Goal: Task Accomplishment & Management: Manage account settings

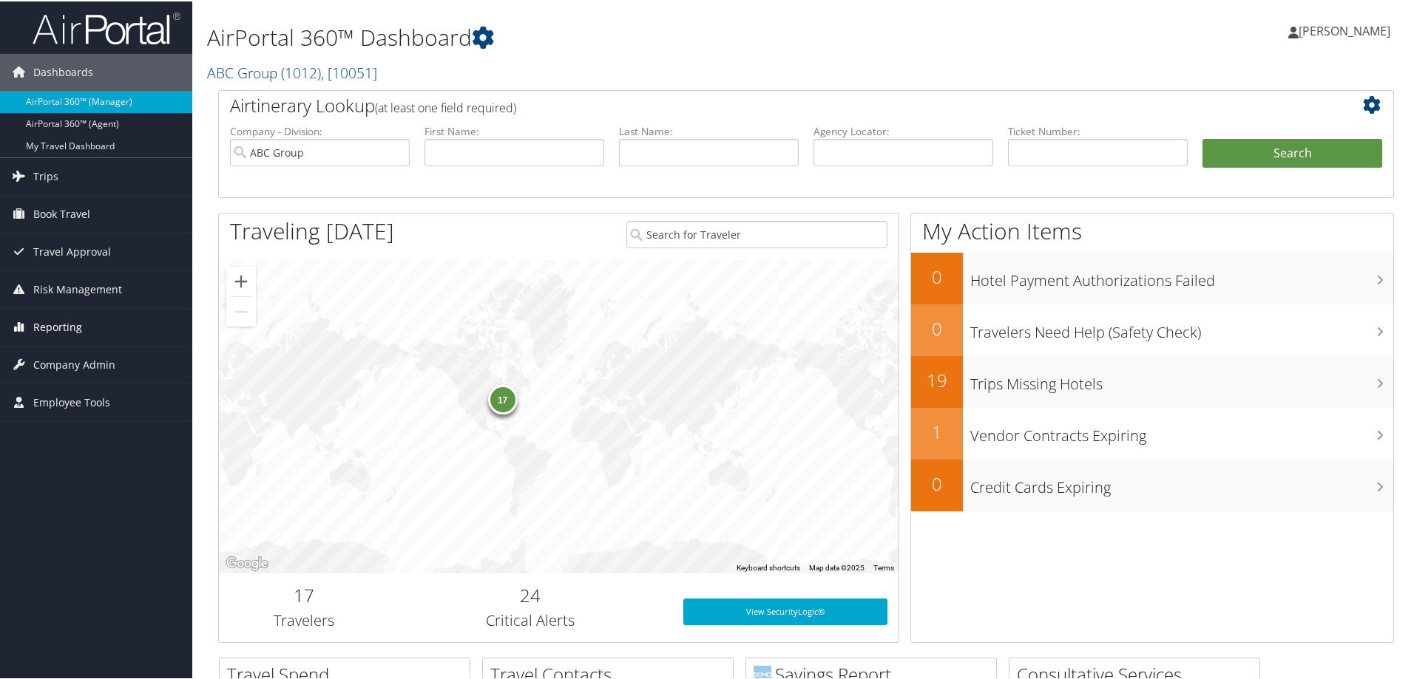
click at [66, 326] on span "Reporting" at bounding box center [57, 326] width 49 height 37
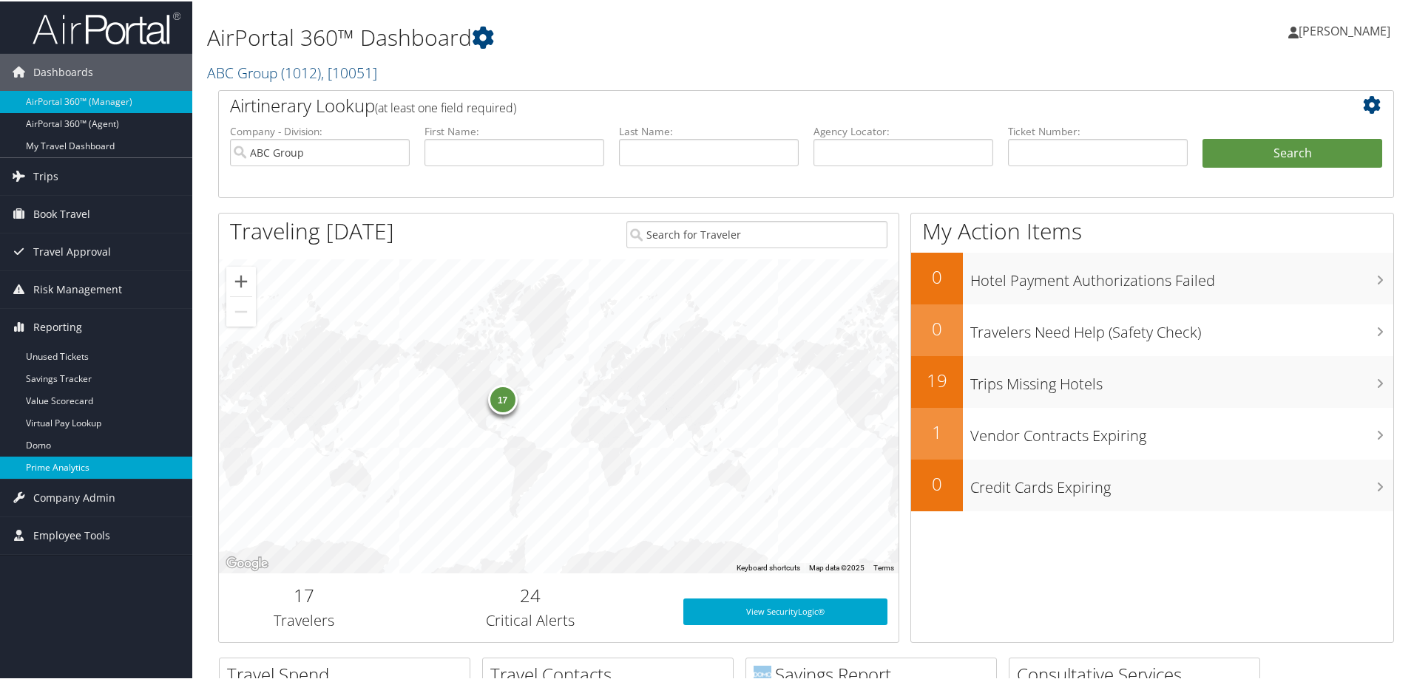
click at [61, 460] on link "Prime Analytics" at bounding box center [96, 466] width 192 height 22
click at [41, 169] on span "Trips" at bounding box center [45, 175] width 25 height 37
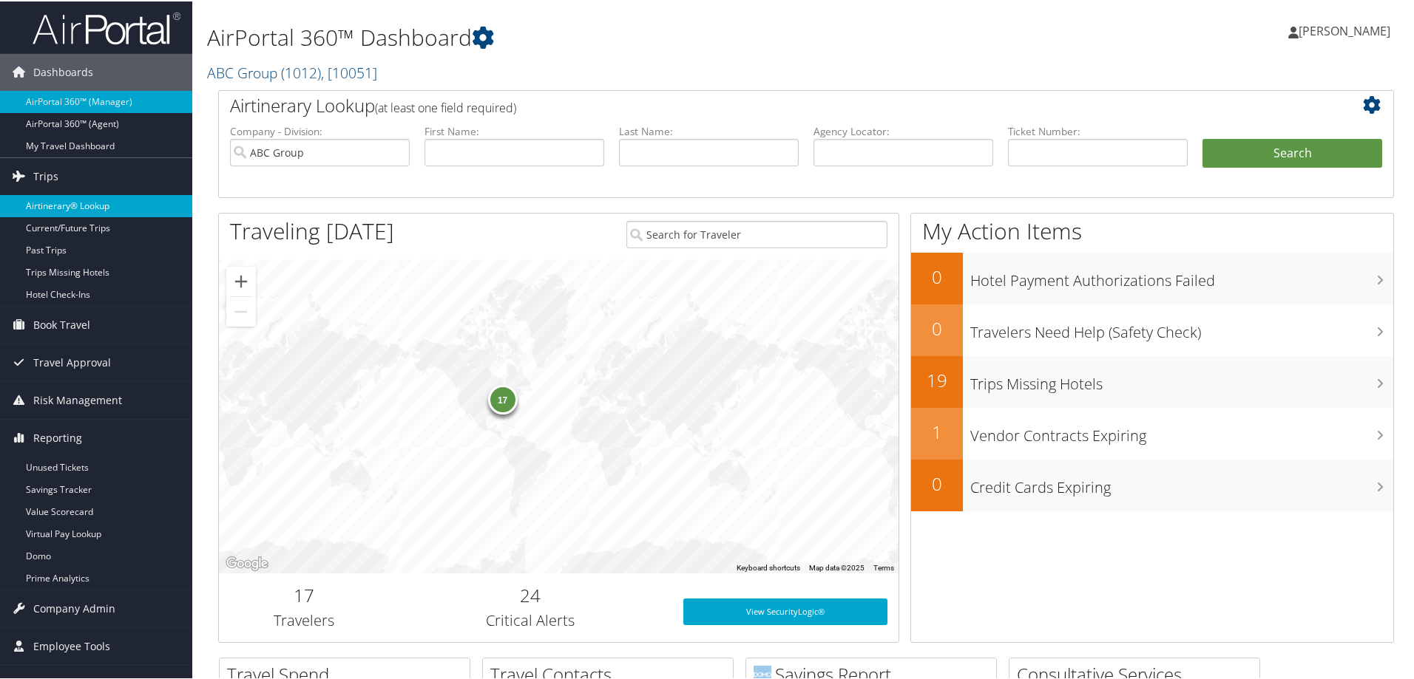
click at [87, 199] on link "Airtinerary® Lookup" at bounding box center [96, 205] width 192 height 22
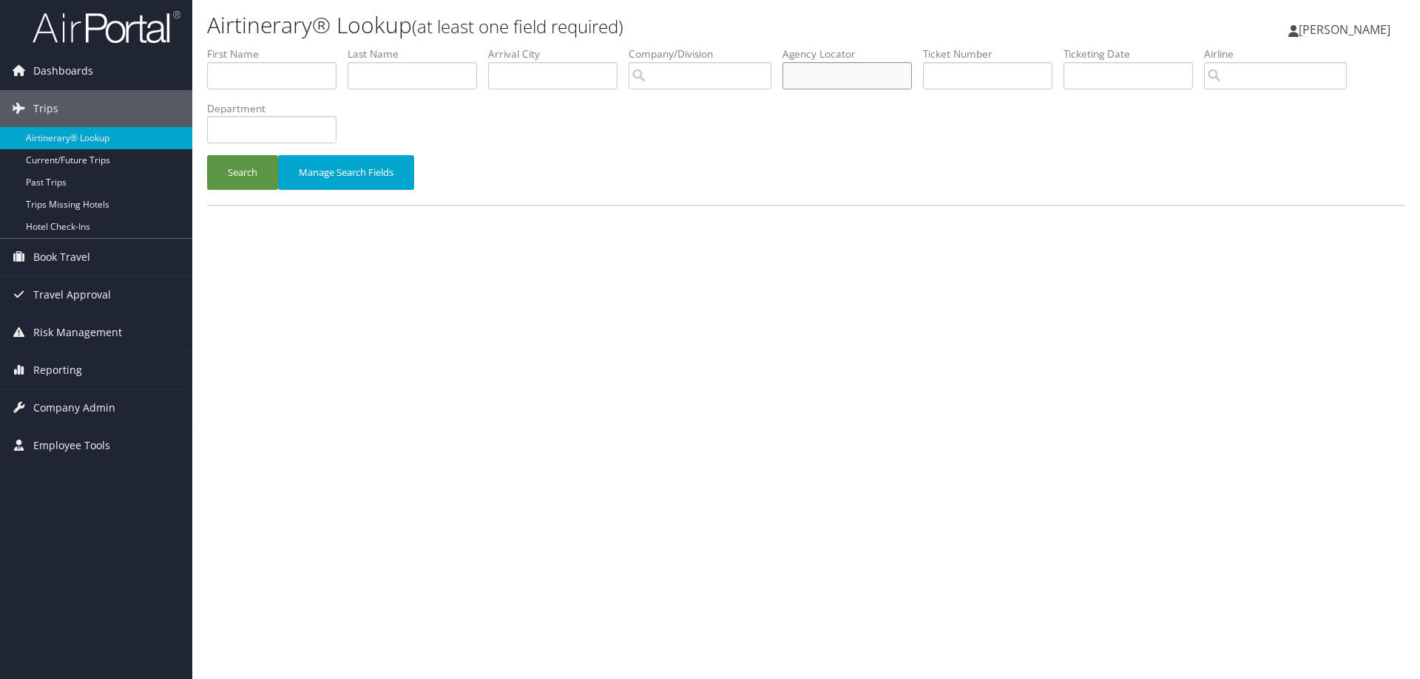
click at [823, 84] on input "text" at bounding box center [846, 75] width 129 height 27
paste input "CVWP1K"
click at [792, 78] on input "CVWP1K" at bounding box center [846, 75] width 129 height 27
click at [240, 172] on button "Search" at bounding box center [242, 172] width 71 height 35
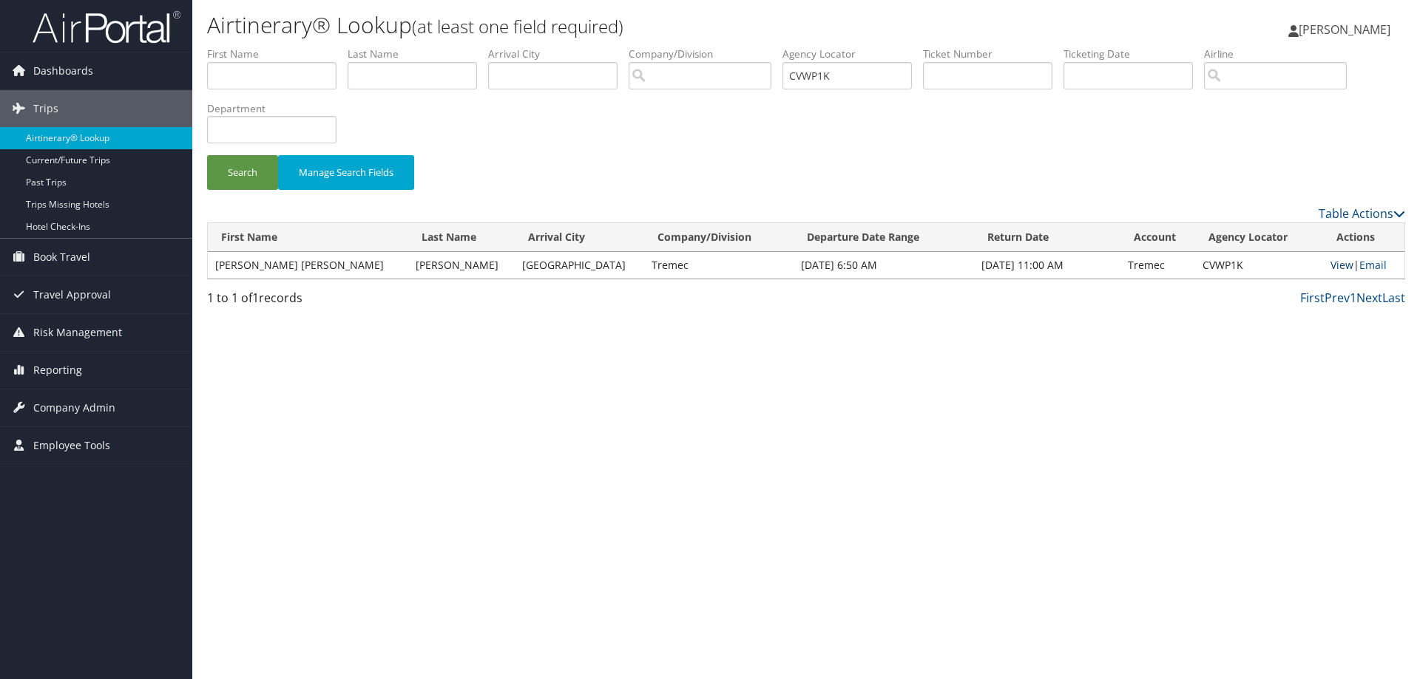
click at [1330, 265] on link "View" at bounding box center [1341, 265] width 23 height 14
drag, startPoint x: 835, startPoint y: 75, endPoint x: 653, endPoint y: 66, distance: 182.9
click at [653, 47] on ul "First Name Last Name Departure City Arrival City Company/Division Airport/City …" at bounding box center [806, 47] width 1198 height 0
paste input "CWZS18"
click at [801, 78] on input "CWZS18" at bounding box center [846, 75] width 129 height 27
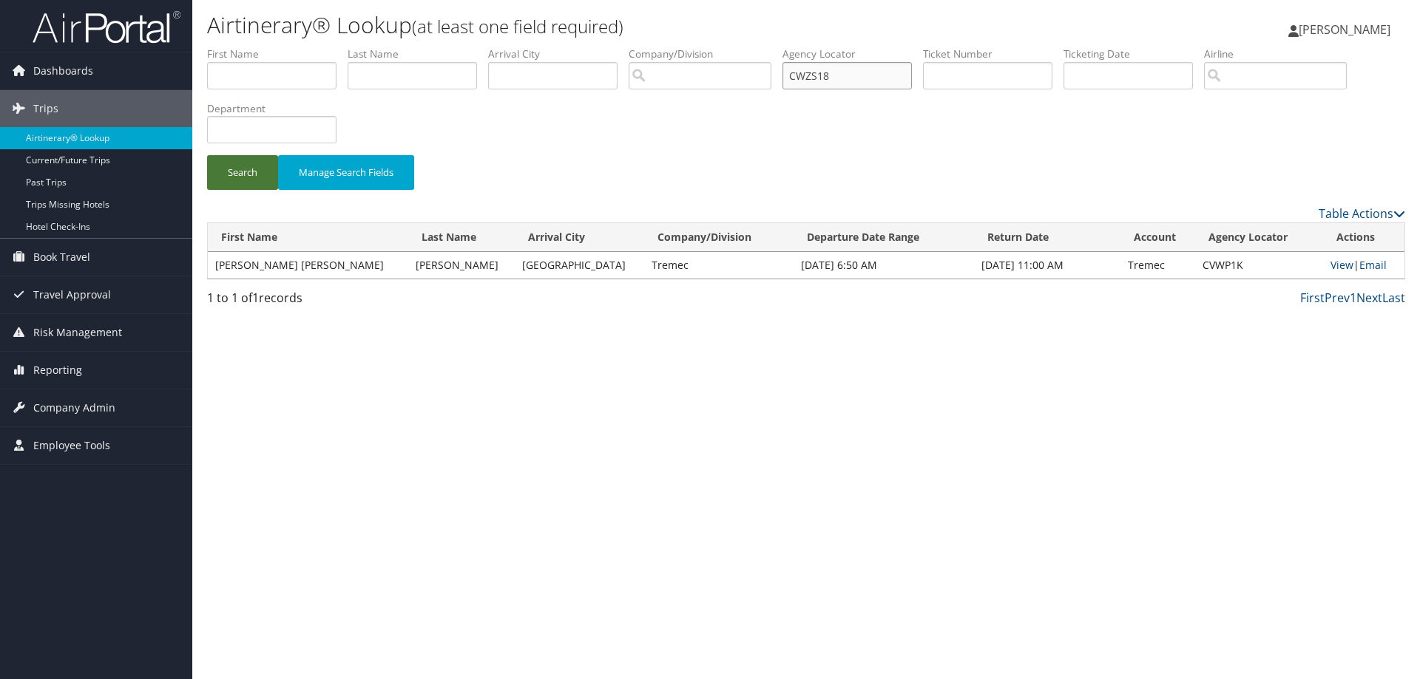
type input "CWZS18"
click at [221, 171] on button "Search" at bounding box center [242, 172] width 71 height 35
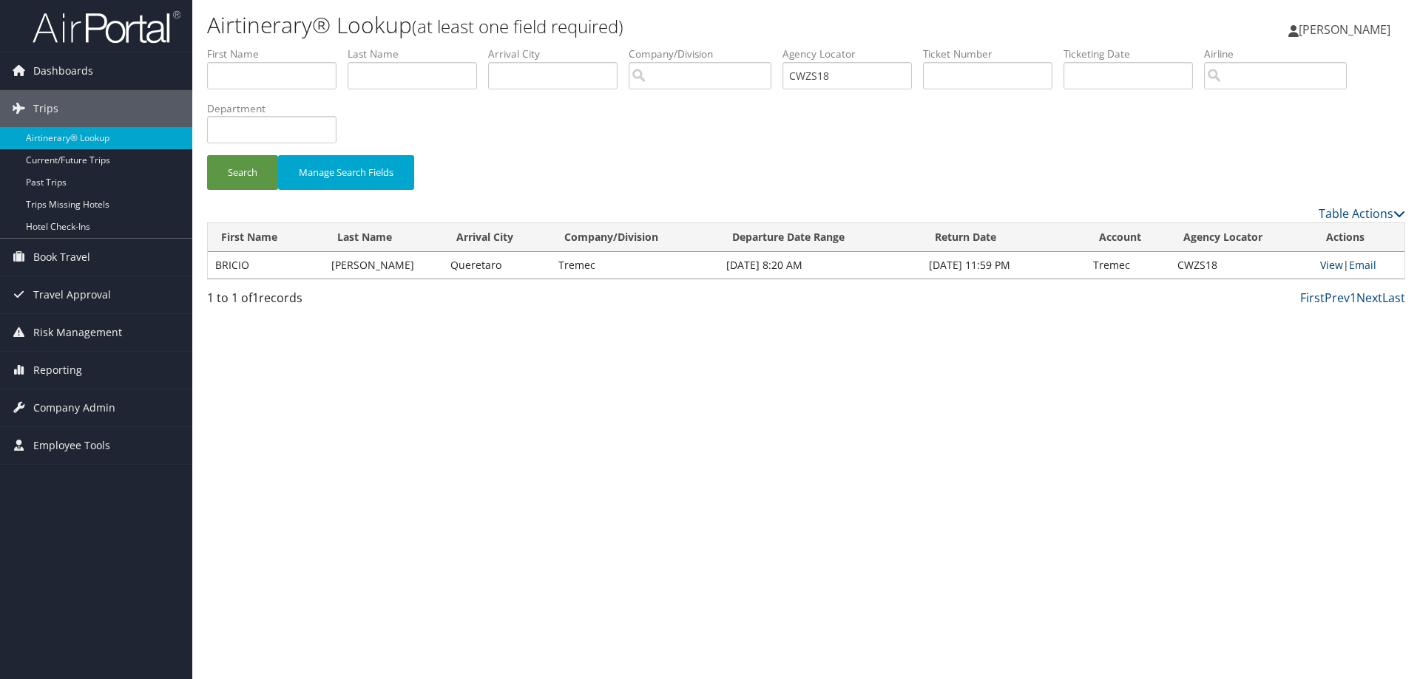
click at [1339, 265] on link "View" at bounding box center [1331, 265] width 23 height 14
click at [549, 132] on div "Search Manage Search Fields" at bounding box center [806, 126] width 1220 height 158
click at [80, 410] on span "Company Admin" at bounding box center [74, 408] width 82 height 37
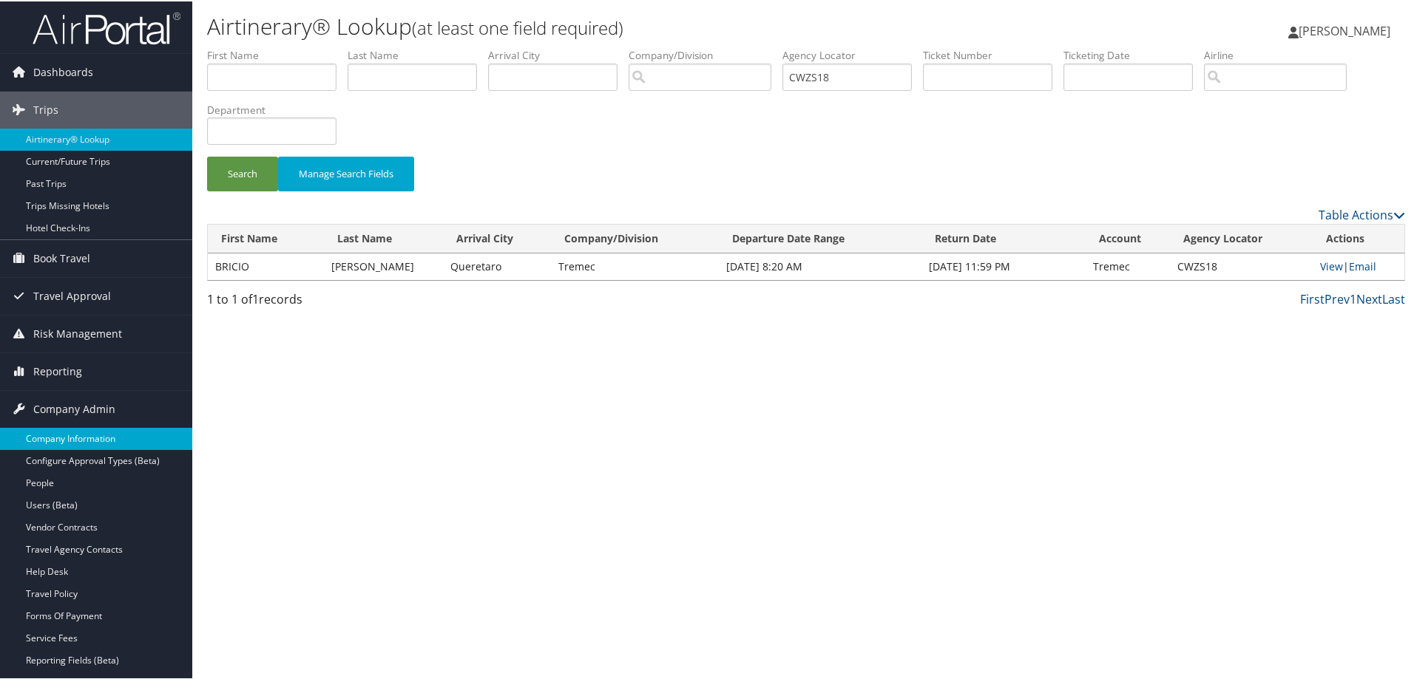
click at [75, 437] on link "Company Information" at bounding box center [96, 438] width 192 height 22
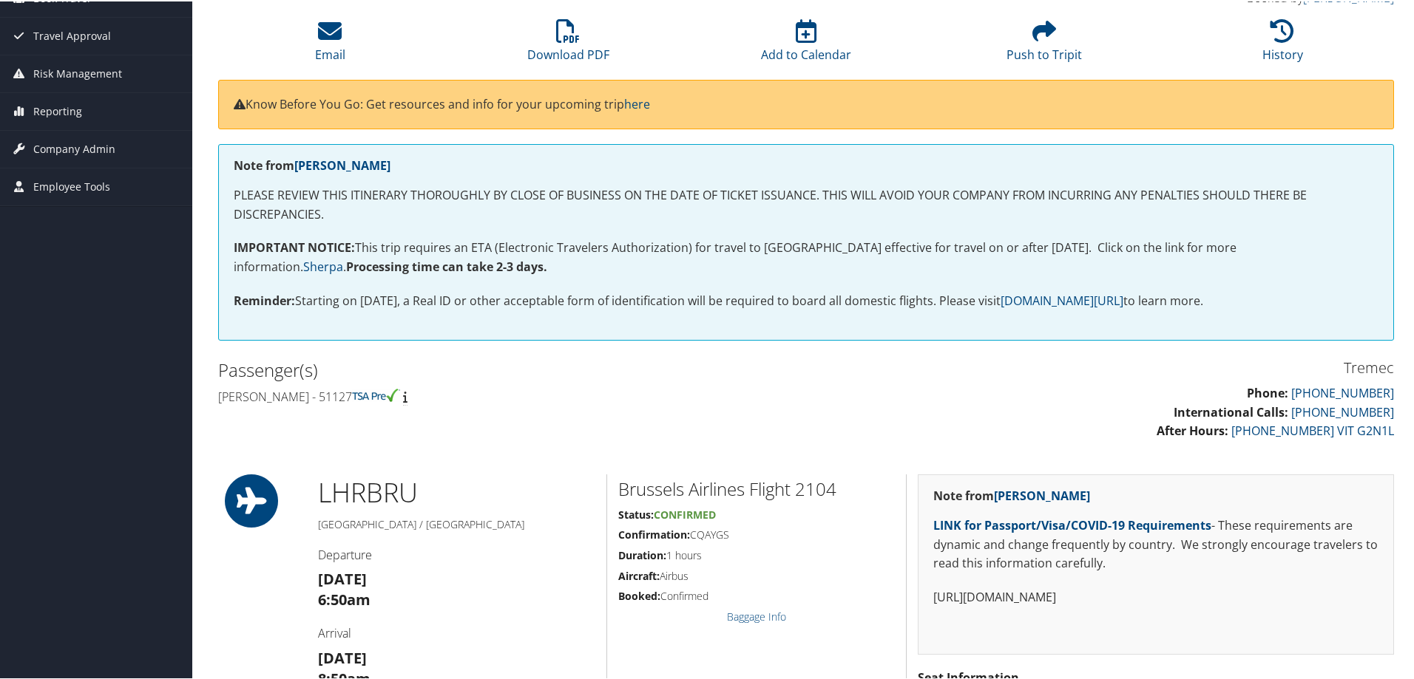
scroll to position [148, 0]
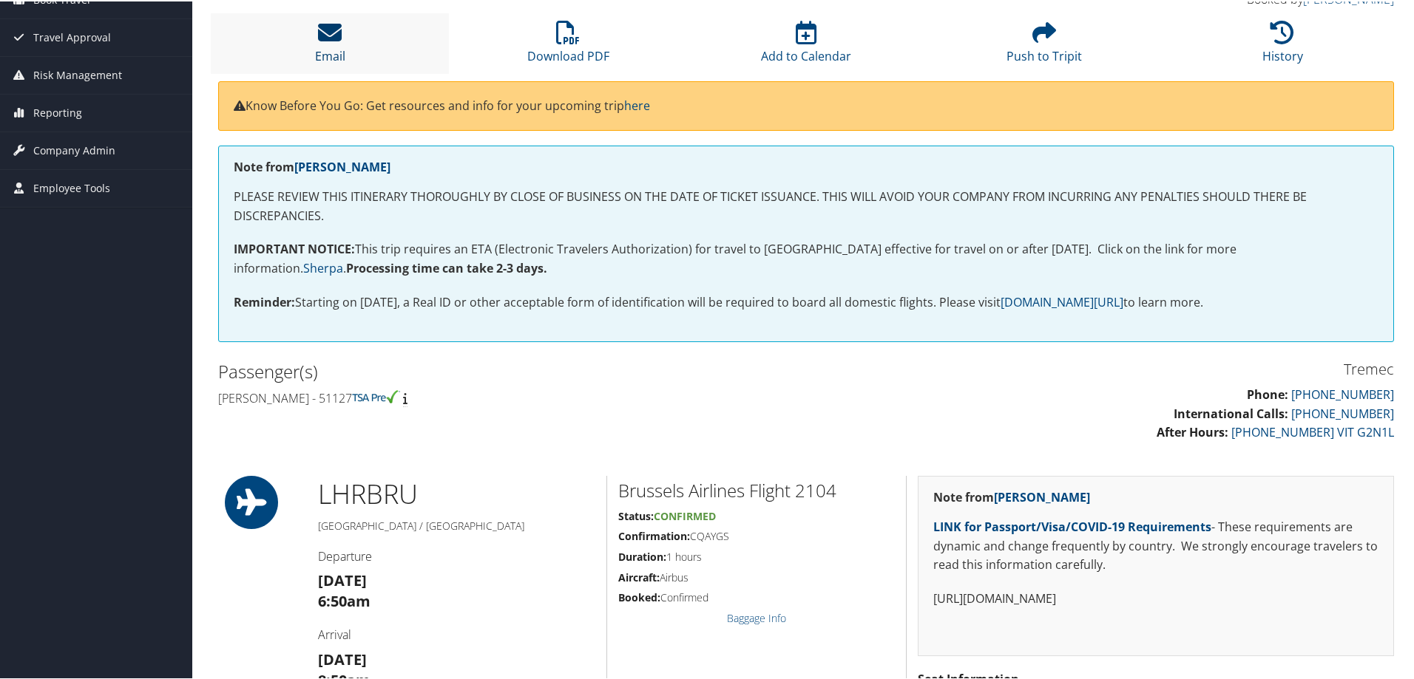
click at [337, 37] on icon at bounding box center [330, 31] width 24 height 24
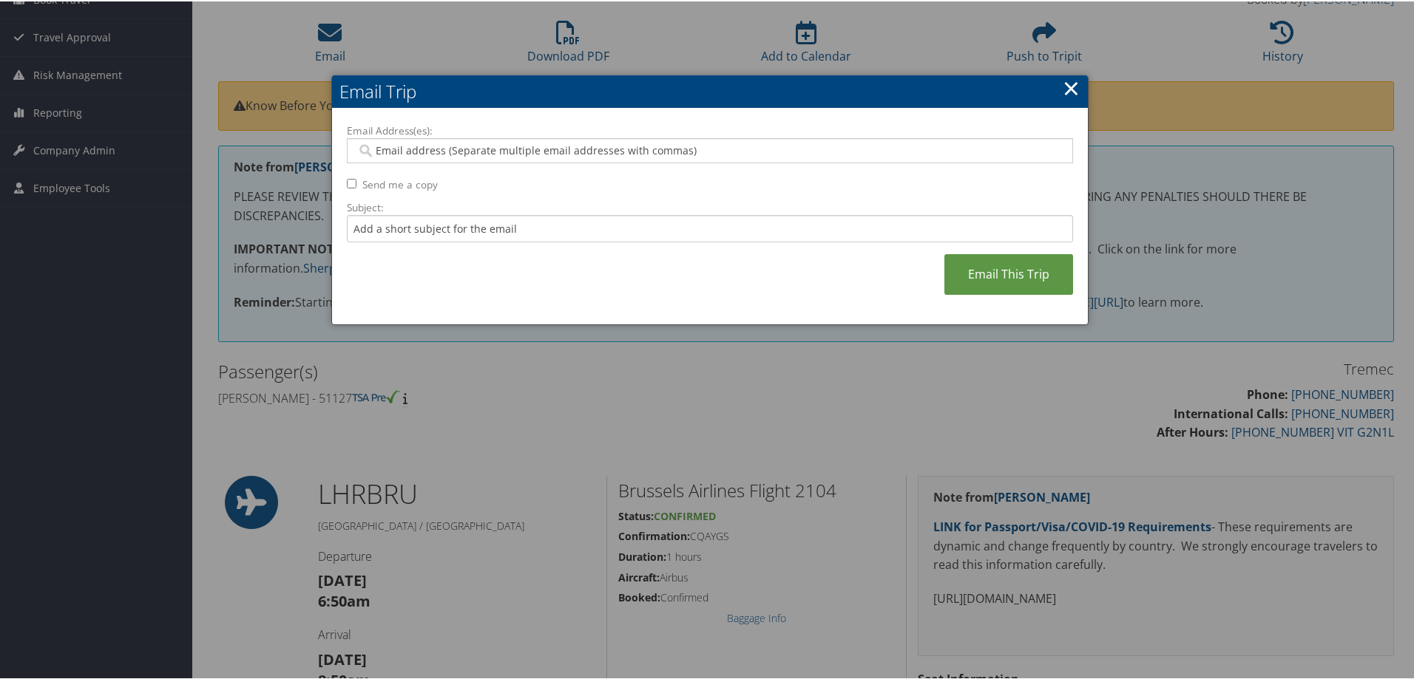
click at [411, 150] on input "Email Address(es):" at bounding box center [709, 149] width 706 height 15
paste input "[PERSON_NAME][EMAIL_ADDRESS][PERSON_NAME][DOMAIN_NAME]"
type input "[PERSON_NAME][EMAIL_ADDRESS][PERSON_NAME][DOMAIN_NAME]"
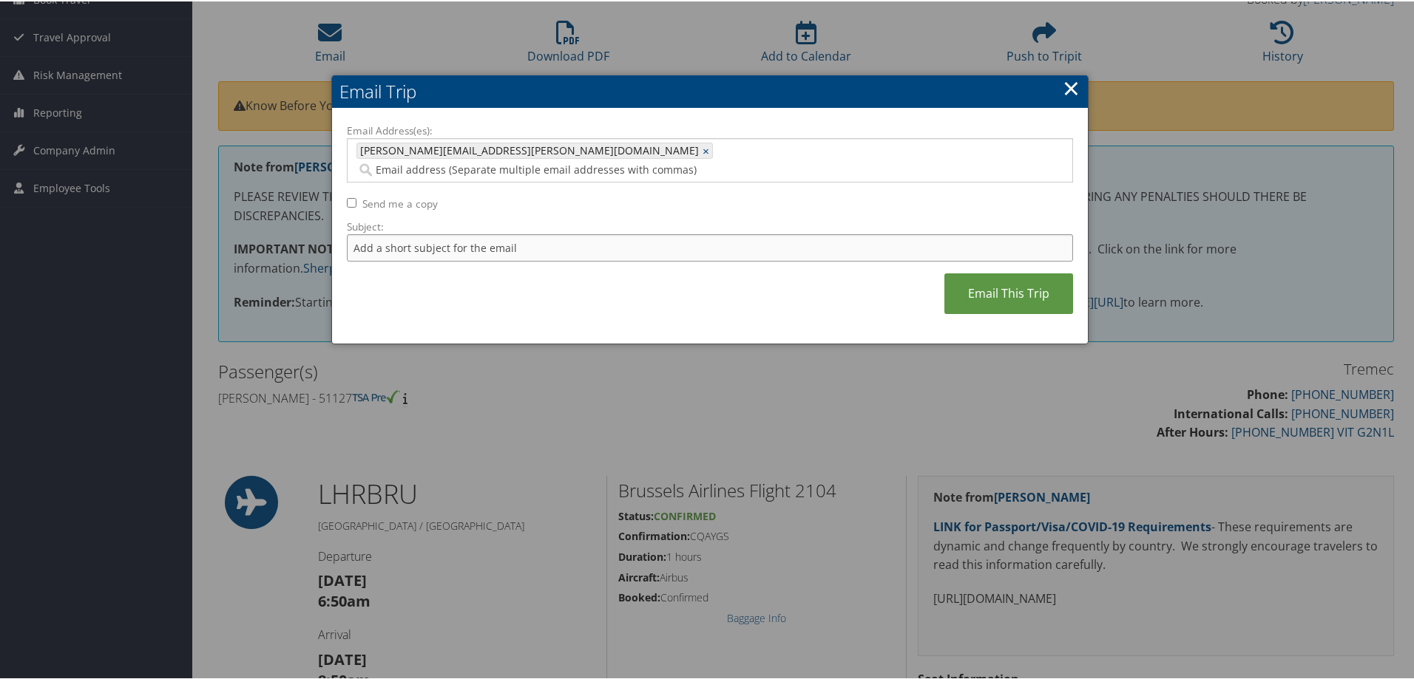
click at [388, 233] on input "Subject:" at bounding box center [710, 246] width 726 height 27
type input "Memmer - Brussels"
click at [994, 272] on link "Email This Trip" at bounding box center [1008, 292] width 129 height 41
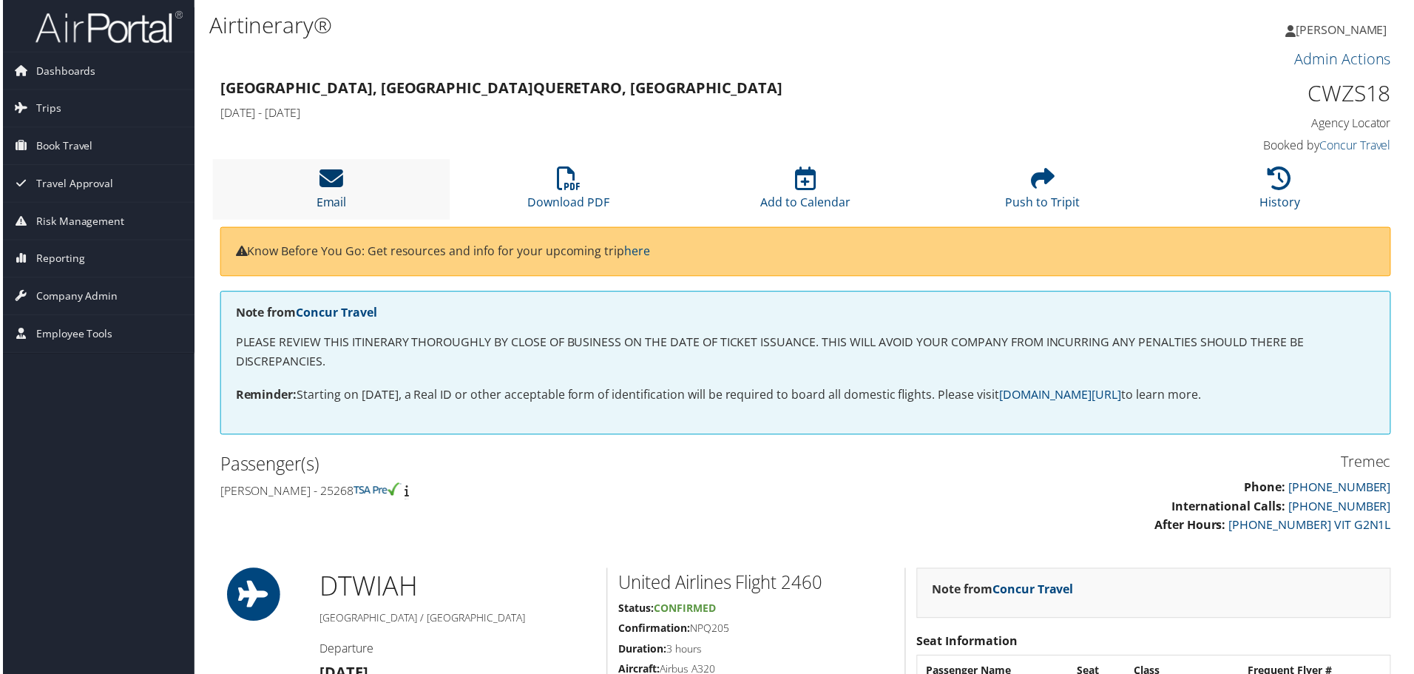
click at [331, 180] on icon at bounding box center [330, 179] width 24 height 24
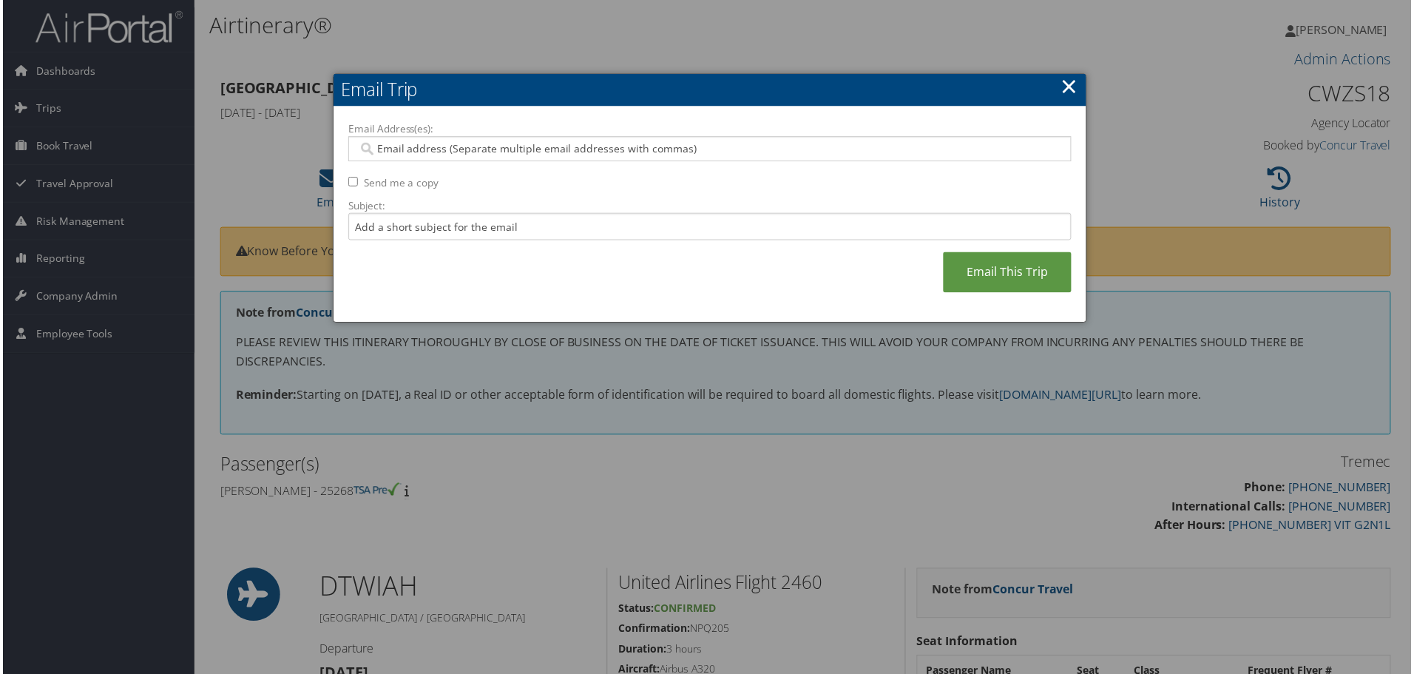
click at [390, 146] on input "Email Address(es):" at bounding box center [709, 149] width 706 height 15
paste input "[PERSON_NAME][EMAIL_ADDRESS][PERSON_NAME][DOMAIN_NAME]"
type input "[PERSON_NAME][EMAIL_ADDRESS][PERSON_NAME][DOMAIN_NAME]"
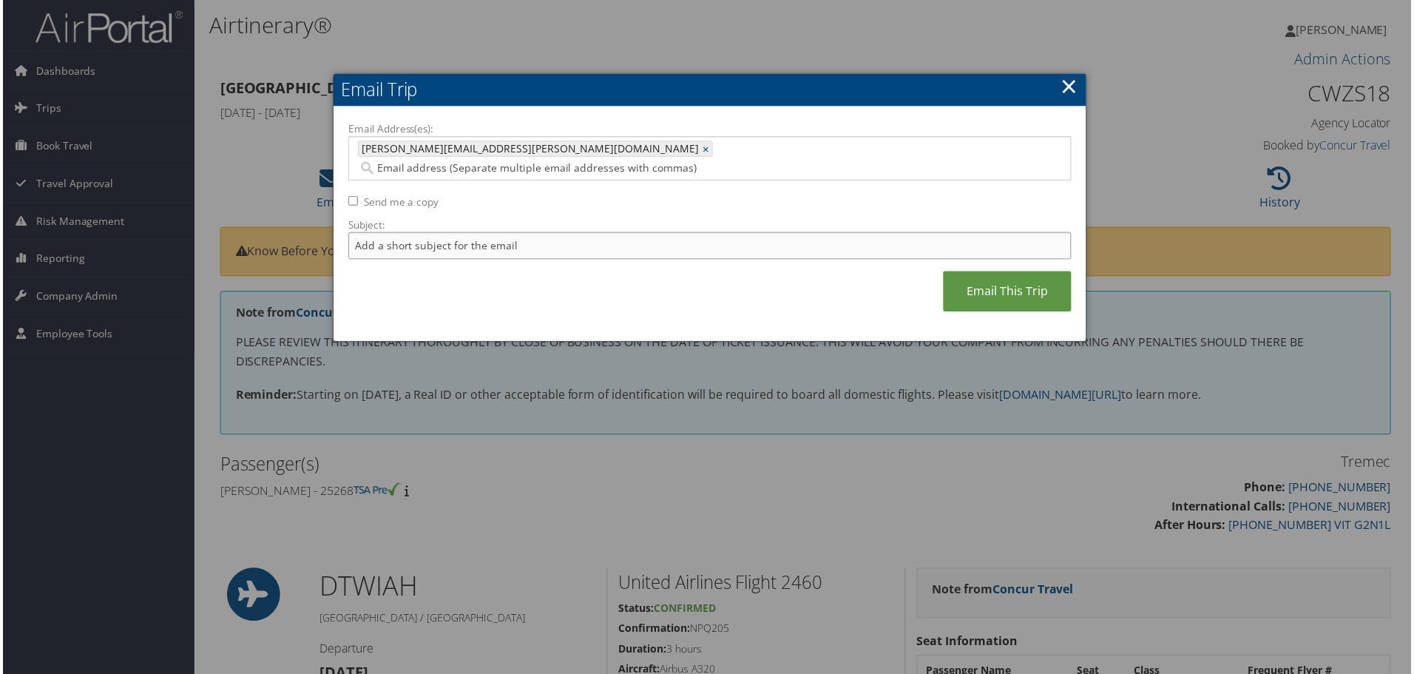
click at [378, 233] on input "Subject:" at bounding box center [710, 246] width 726 height 27
type input "[PERSON_NAME] - Only $5.00 Fee for [DATE]"
click at [988, 272] on link "Email This Trip" at bounding box center [1008, 292] width 129 height 41
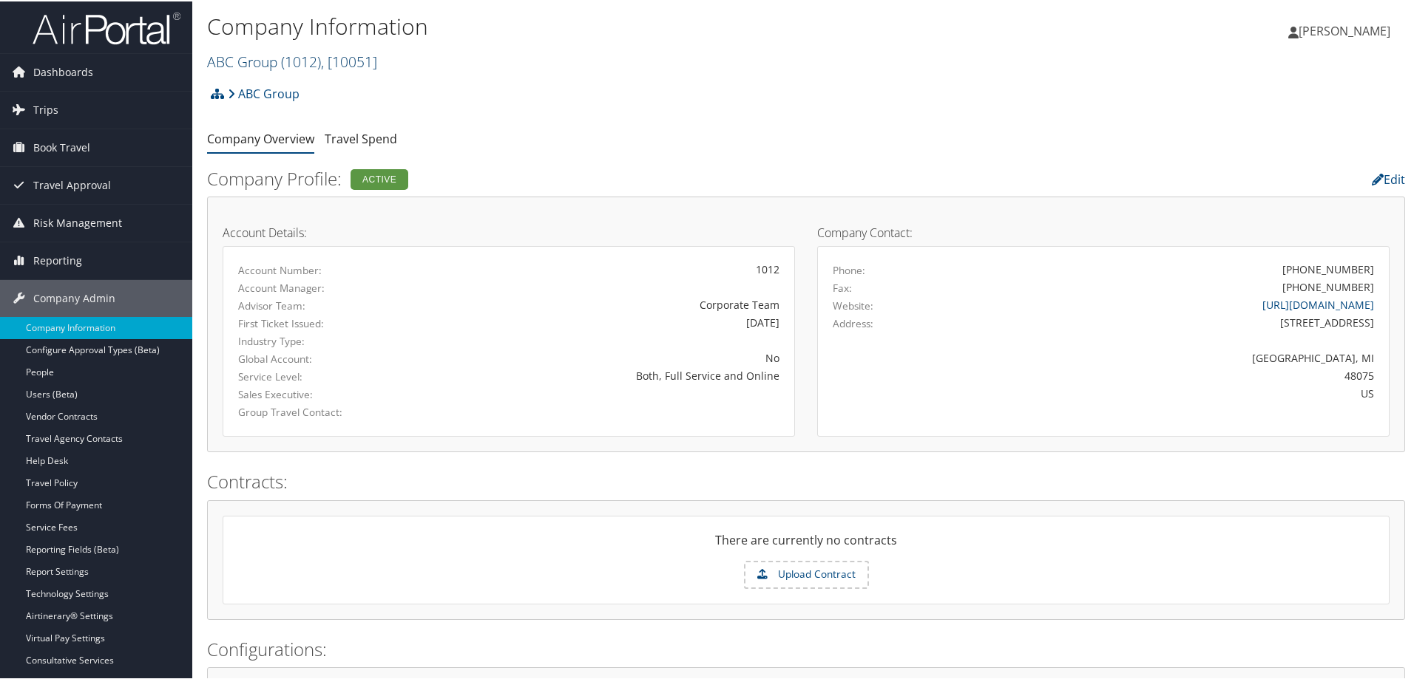
click at [255, 61] on link "ABC Group ( 1012 ) , [ 10051 ]" at bounding box center [292, 60] width 170 height 20
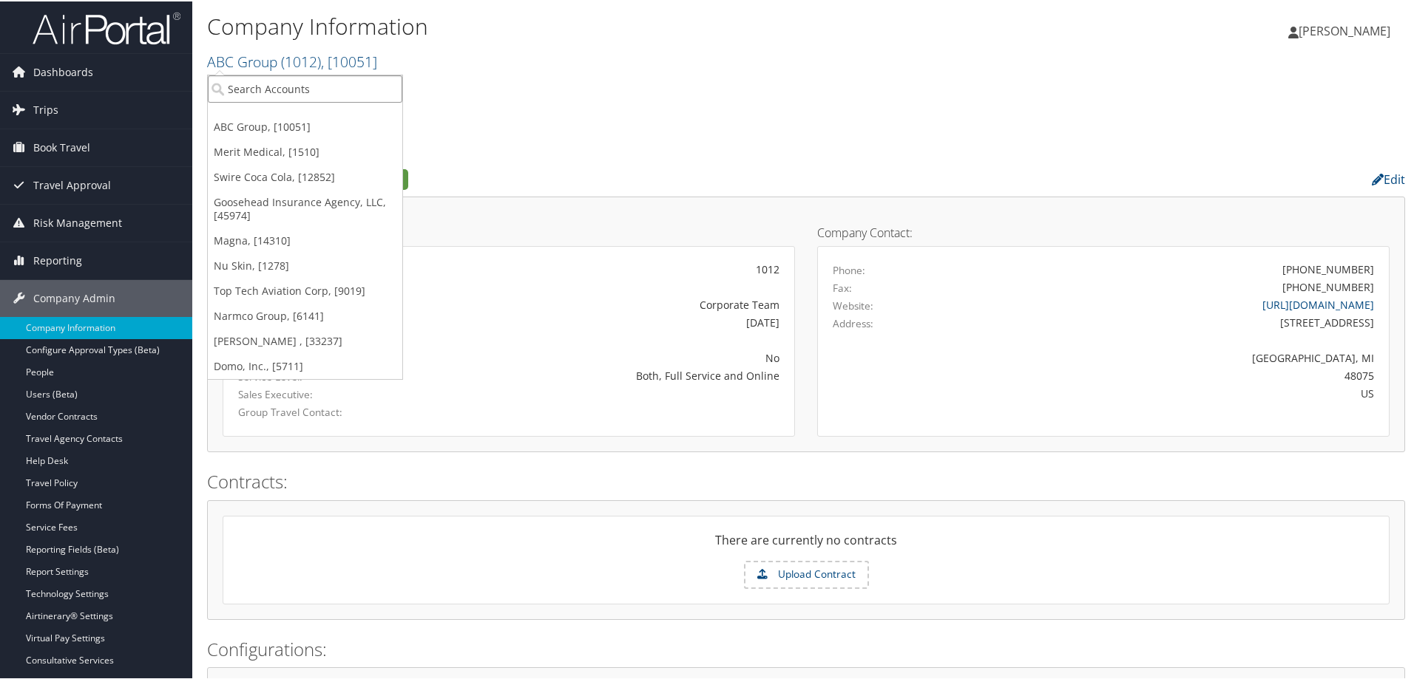
click at [271, 88] on input "search" at bounding box center [305, 87] width 194 height 27
type input "sorenson"
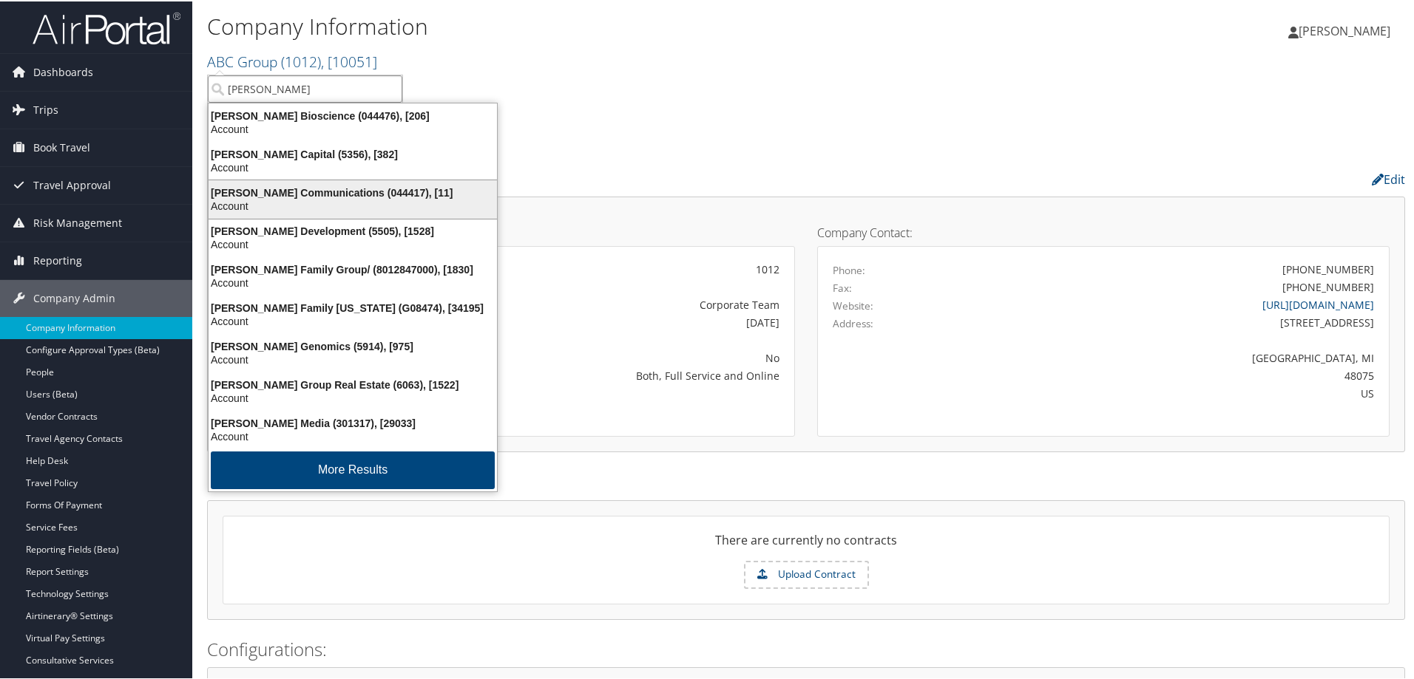
click at [311, 197] on div "Sorenson Communications (044417), [11]" at bounding box center [353, 191] width 306 height 13
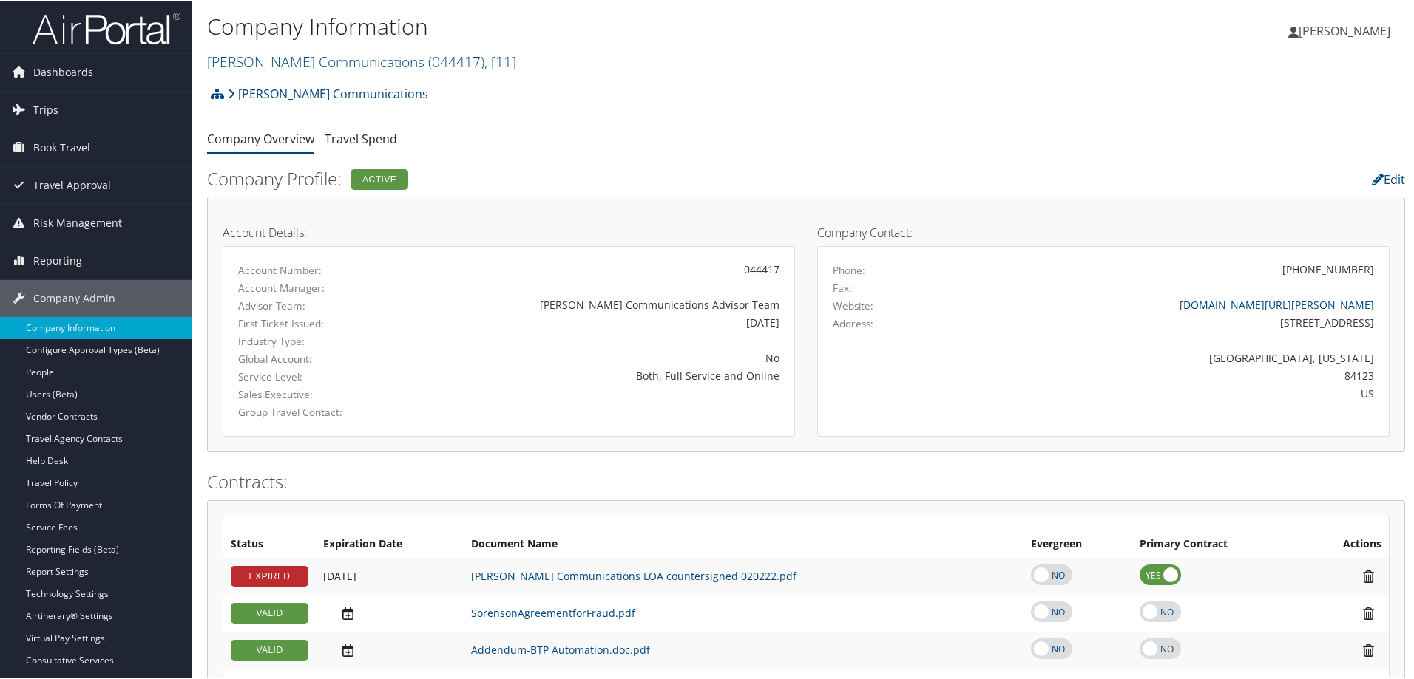
click at [582, 94] on div "[PERSON_NAME] Communications Account Structure [PERSON_NAME] Communications (04…" at bounding box center [806, 98] width 1198 height 40
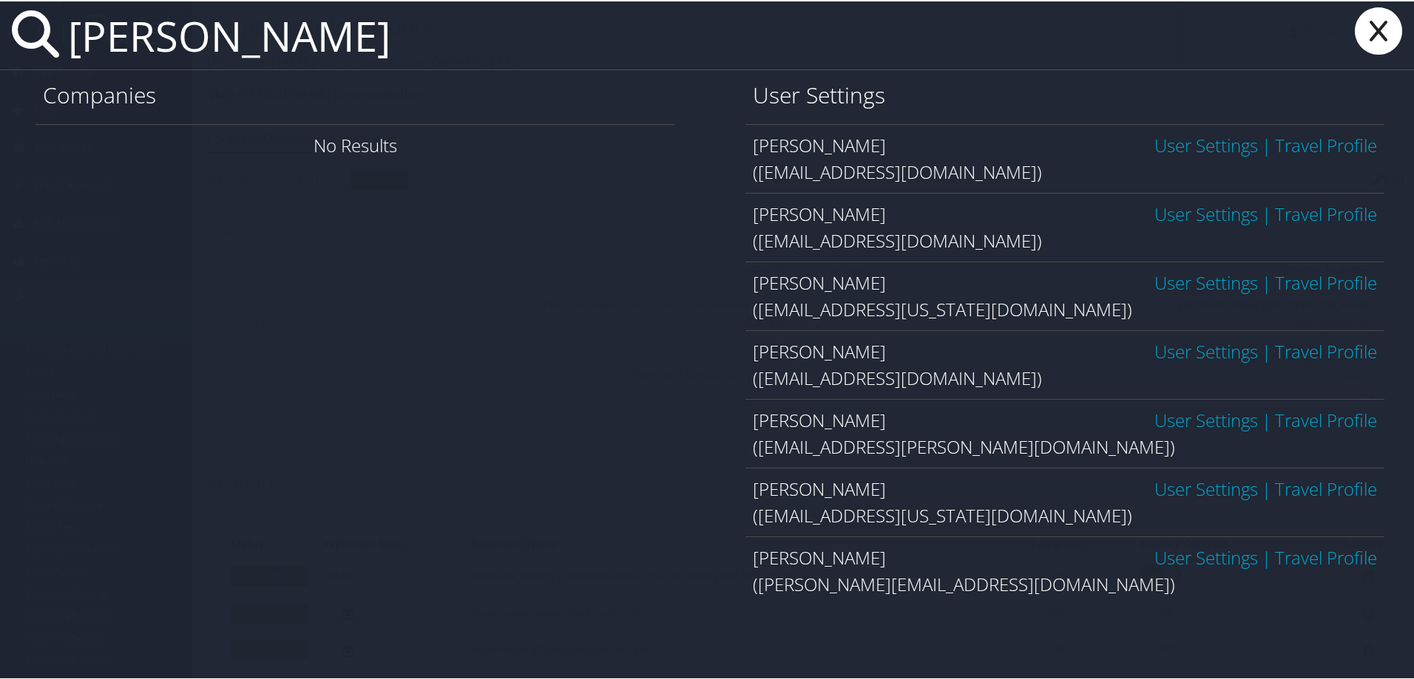
type input "[PERSON_NAME]"
drag, startPoint x: 948, startPoint y: 448, endPoint x: 756, endPoint y: 446, distance: 191.5
click at [756, 446] on div "([EMAIL_ADDRESS][PERSON_NAME][DOMAIN_NAME])" at bounding box center [1065, 446] width 624 height 27
copy div "[EMAIL_ADDRESS][PERSON_NAME][DOMAIN_NAME]"
click at [1372, 24] on icon at bounding box center [1378, 29] width 59 height 47
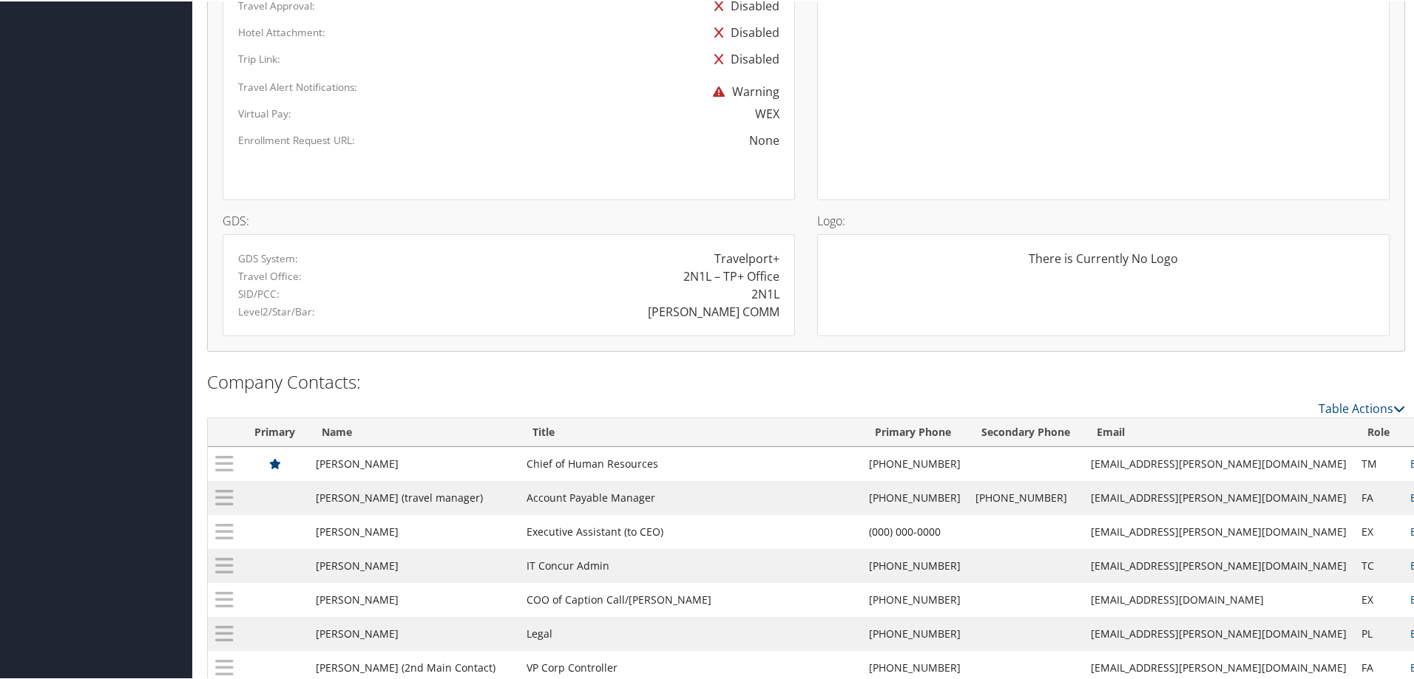
scroll to position [1189, 0]
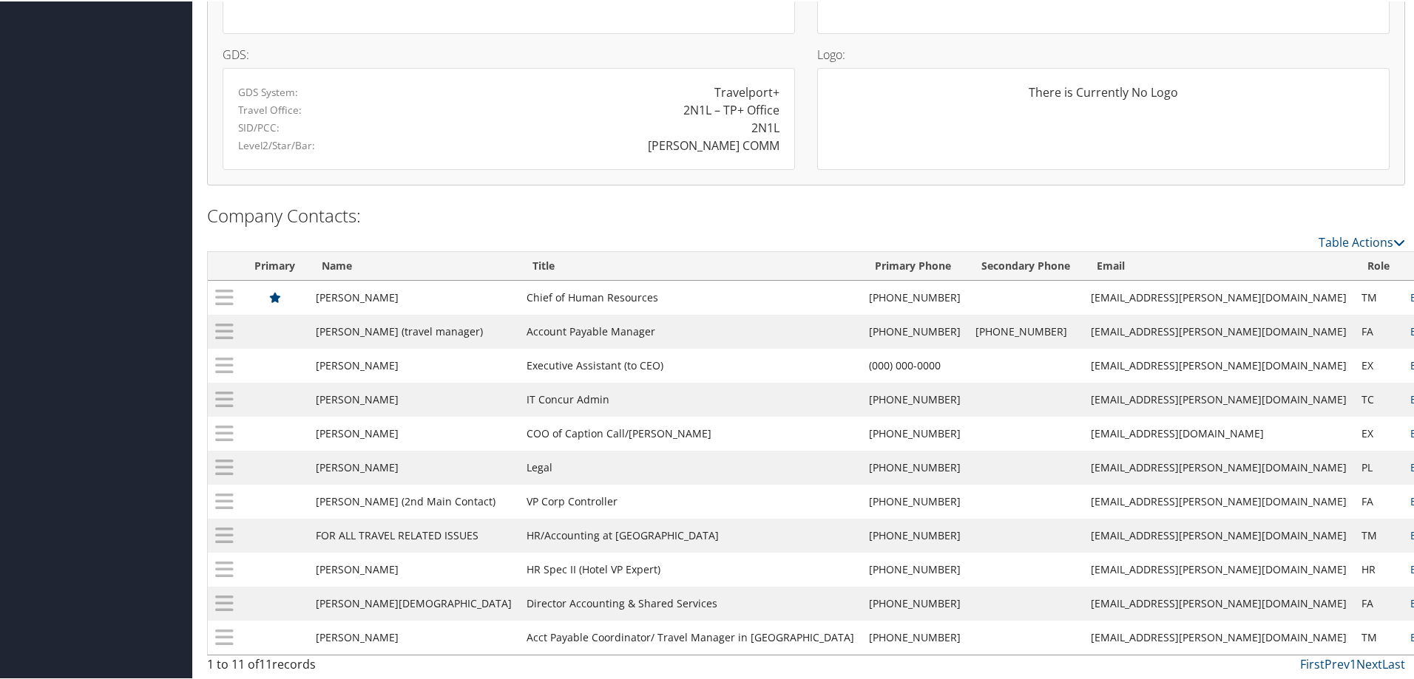
click at [1410, 360] on link "Edit" at bounding box center [1419, 364] width 19 height 14
select select "EX"
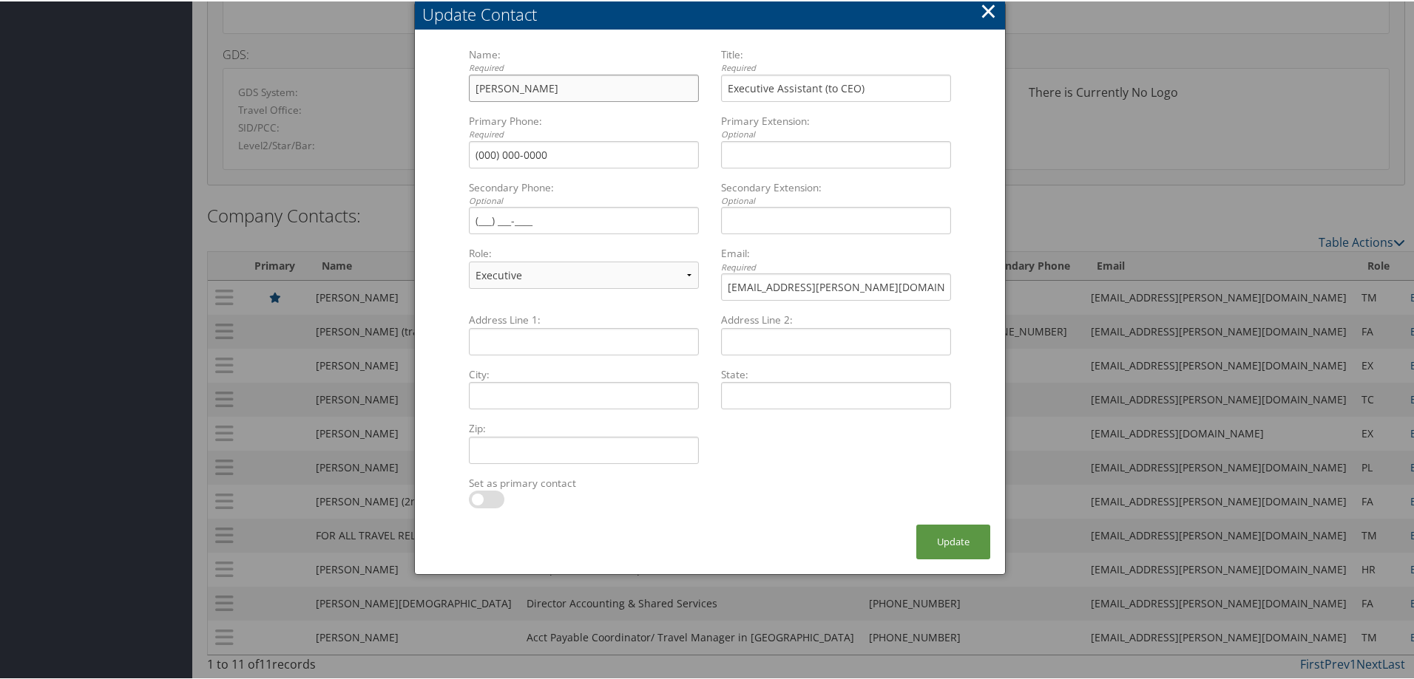
drag, startPoint x: 560, startPoint y: 87, endPoint x: 450, endPoint y: 92, distance: 110.3
click at [450, 92] on form "Name: Required [PERSON_NAME] Multiple values The selected items contain differe…" at bounding box center [710, 285] width 560 height 478
drag, startPoint x: 867, startPoint y: 272, endPoint x: 597, endPoint y: 278, distance: 269.2
click at [597, 278] on div "Name: Required [PERSON_NAME] Multiple values The selected items contain differe…" at bounding box center [710, 179] width 504 height 266
paste input "hwhite1"
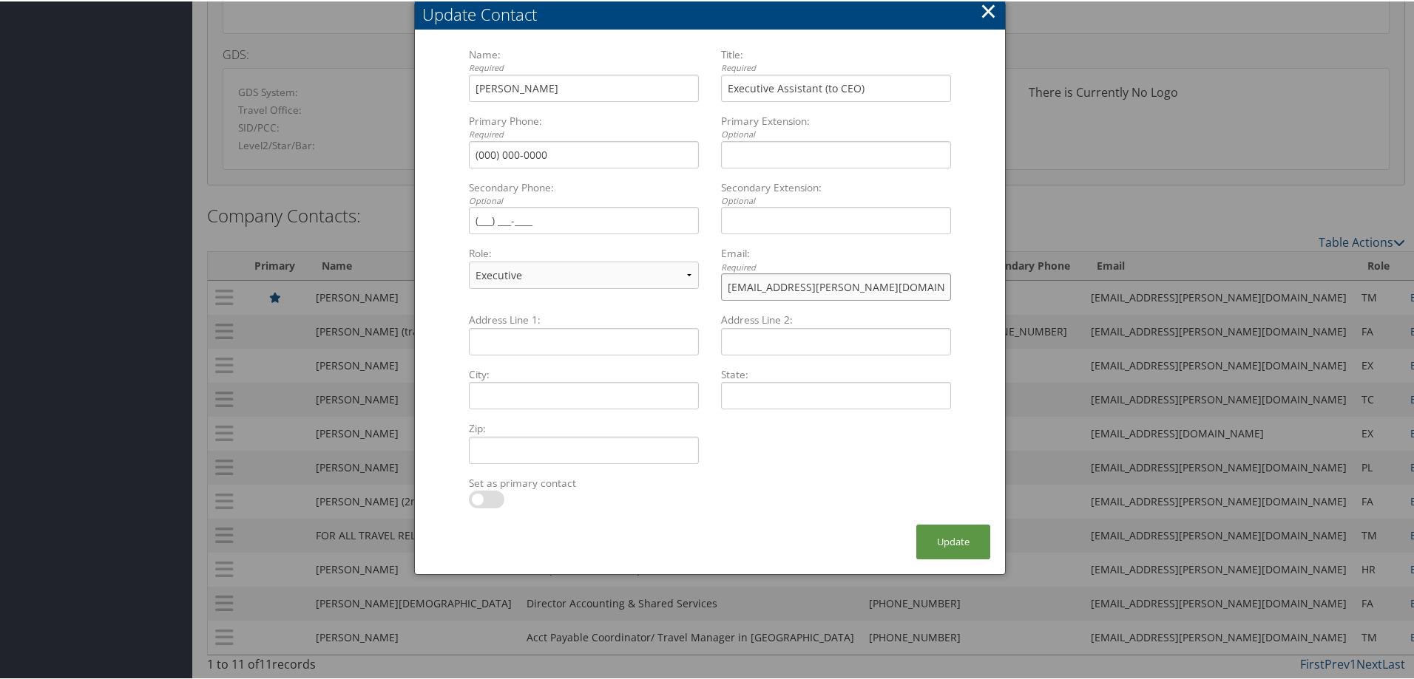
type input "[EMAIL_ADDRESS][PERSON_NAME][DOMAIN_NAME]"
drag, startPoint x: 517, startPoint y: 90, endPoint x: 445, endPoint y: 87, distance: 71.8
click at [447, 87] on form "Name: Required [PERSON_NAME] Multiple values The selected items contain differe…" at bounding box center [710, 285] width 560 height 478
type input "[PERSON_NAME]"
click at [956, 537] on button "Update" at bounding box center [953, 540] width 74 height 35
